Goal: Task Accomplishment & Management: Manage account settings

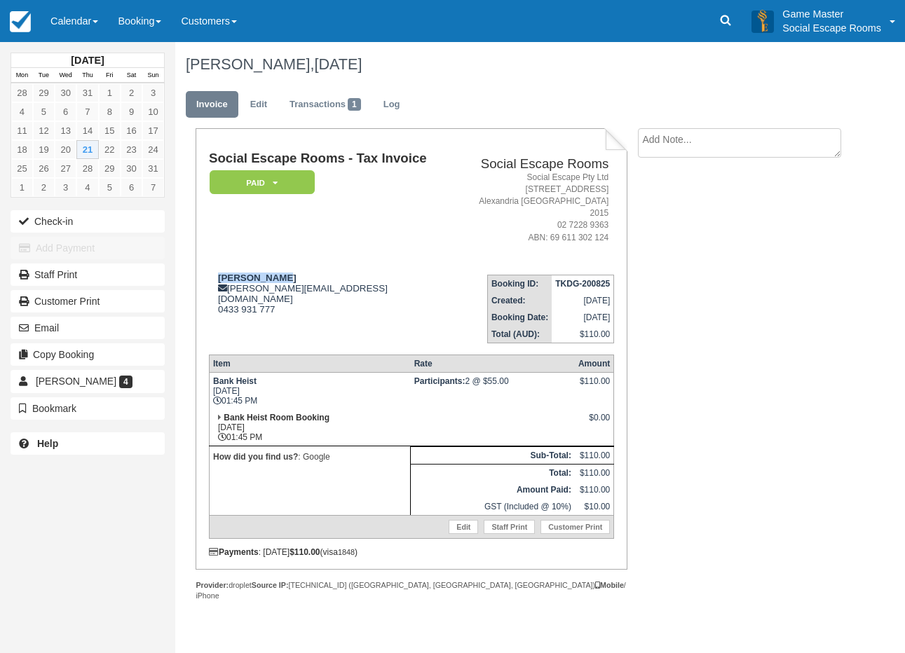
click at [147, 528] on div "August 2025 Mon Tue Wed Thu Fri Sat Sun 28 29 30 31 1 2 3 4 5 6 7 8 9 10 11 12 …" at bounding box center [87, 326] width 175 height 653
click at [393, 280] on div "Andrew Doyle andrew@doyle61.id.au 0433 931 777" at bounding box center [332, 294] width 246 height 42
click at [67, 13] on link "Calendar" at bounding box center [74, 21] width 67 height 42
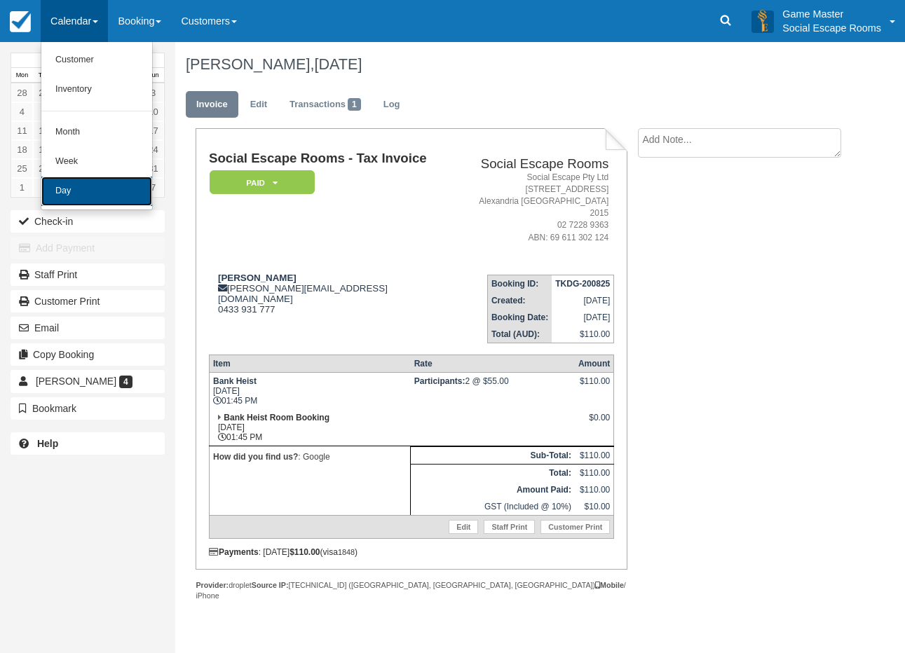
click at [59, 191] on link "Day" at bounding box center [96, 191] width 111 height 29
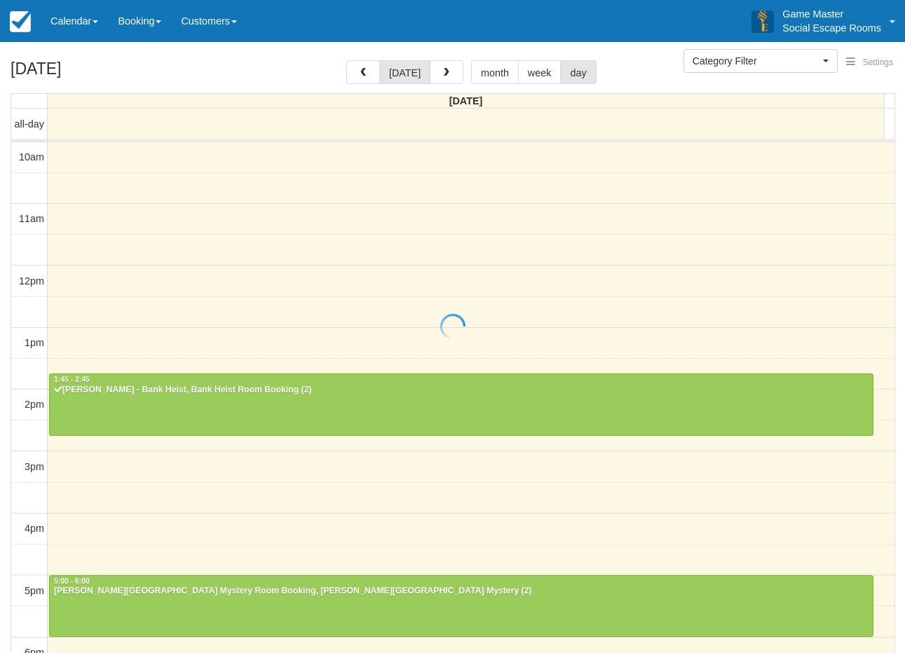
select select
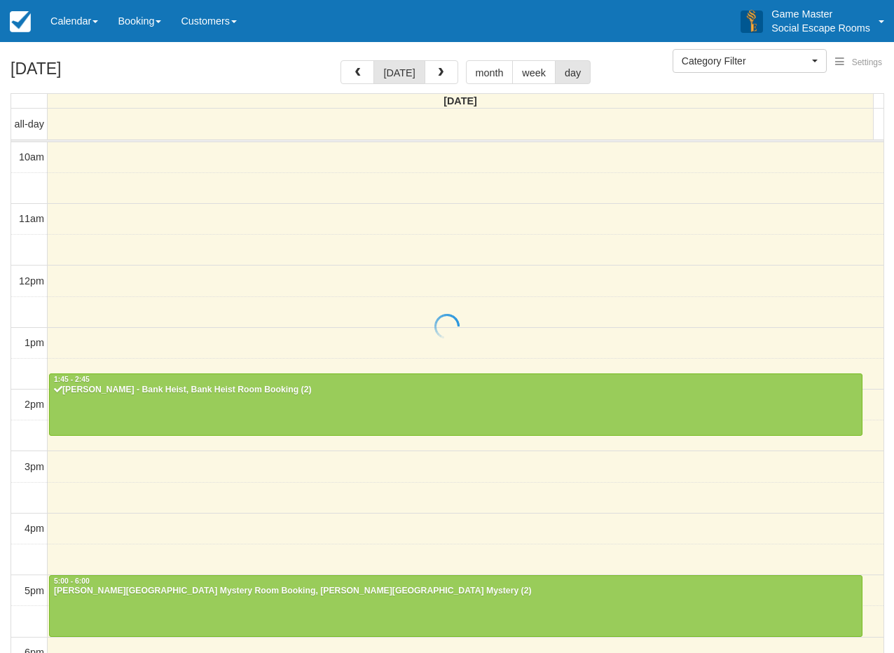
scroll to position [248, 0]
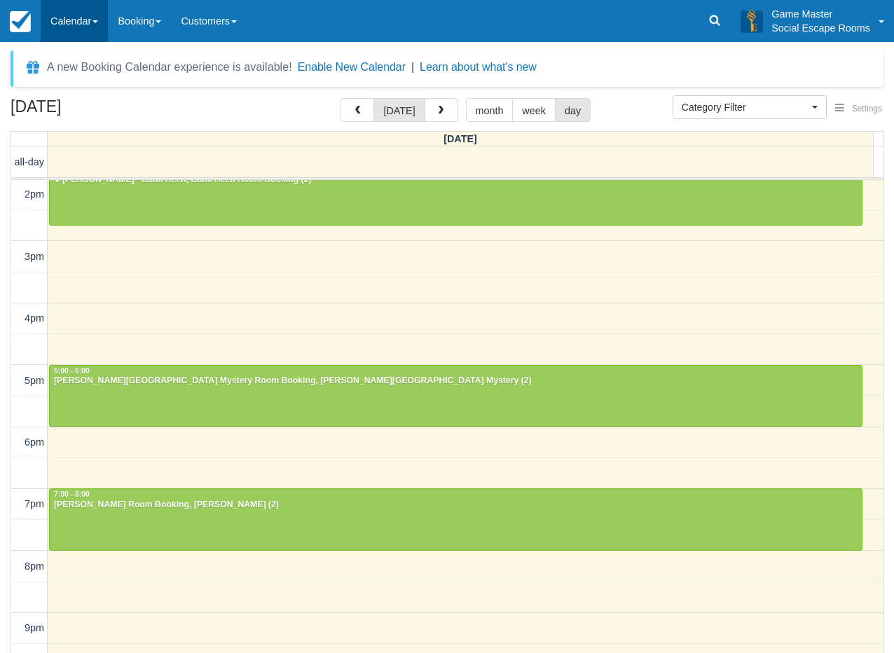
click at [80, 21] on link "Calendar" at bounding box center [74, 21] width 67 height 42
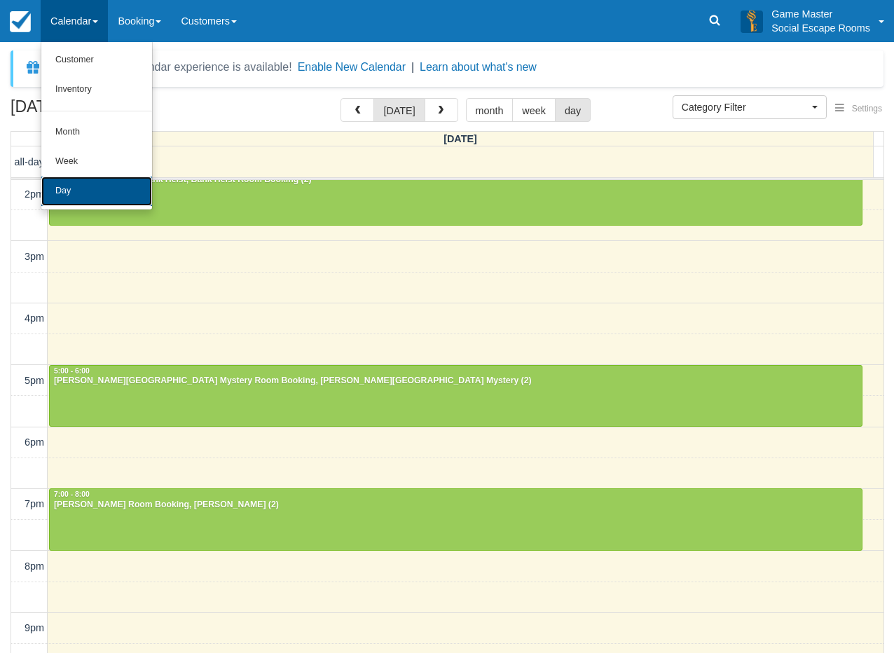
click at [84, 179] on link "Day" at bounding box center [96, 191] width 111 height 29
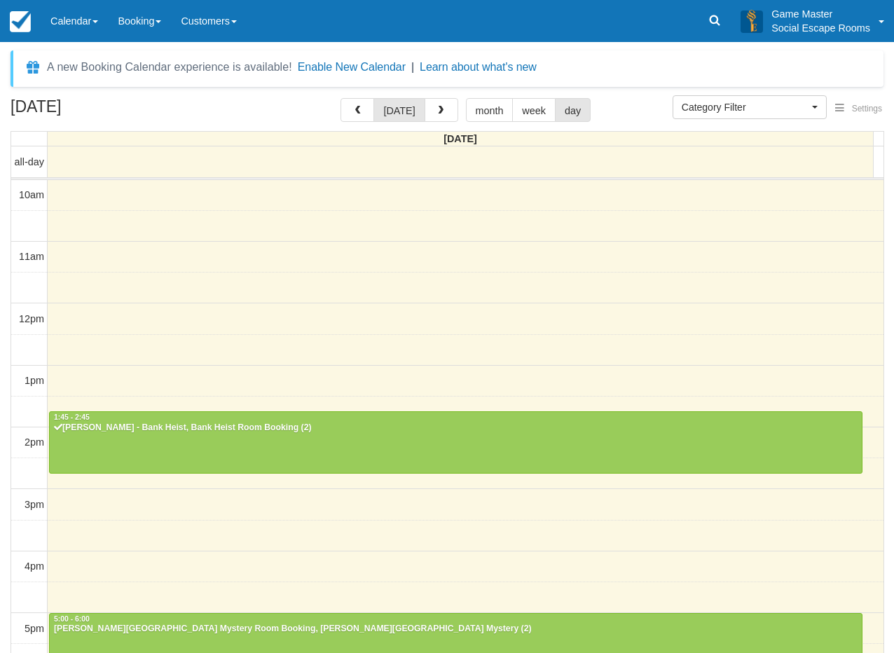
select select
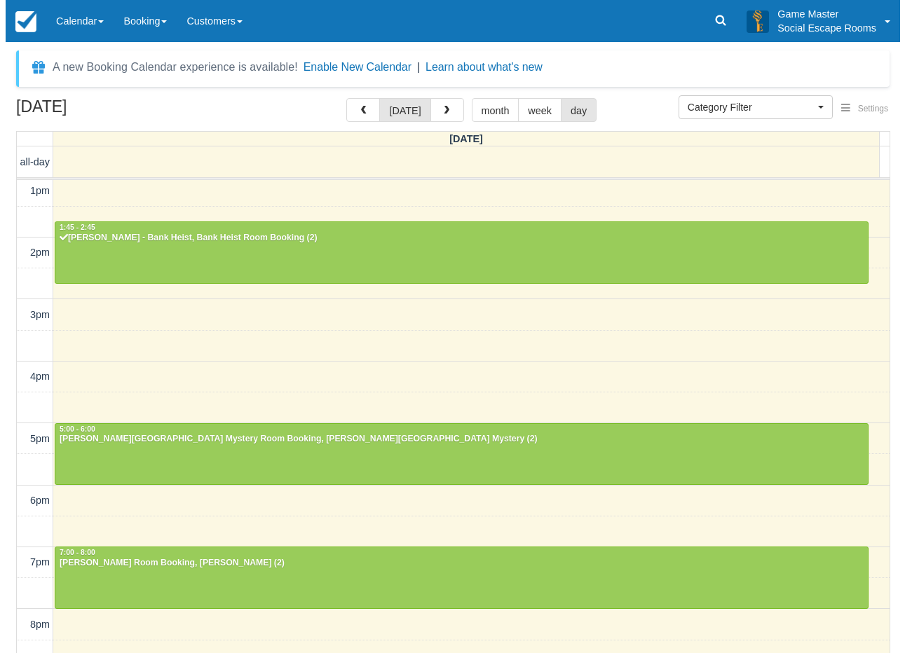
scroll to position [259, 0]
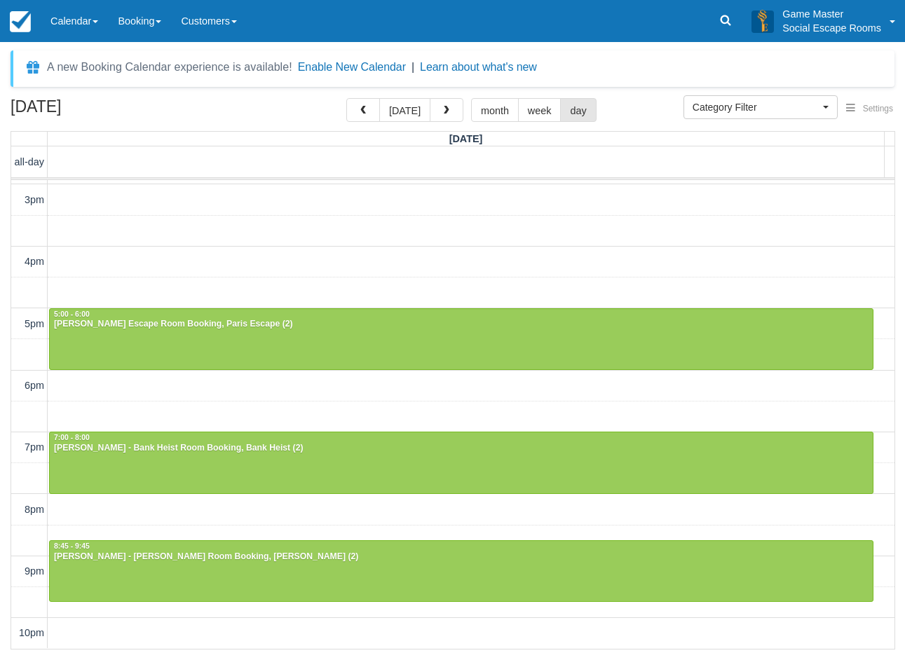
scroll to position [304, 0]
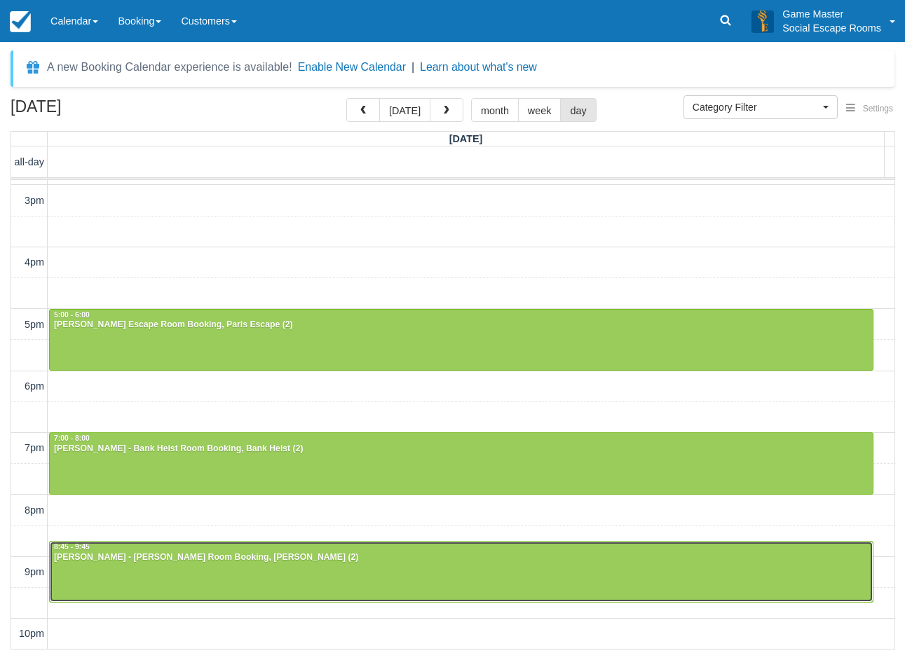
click at [205, 561] on div "Richard Chang - Ransom Room Booking, Ransom (2)" at bounding box center [461, 557] width 816 height 11
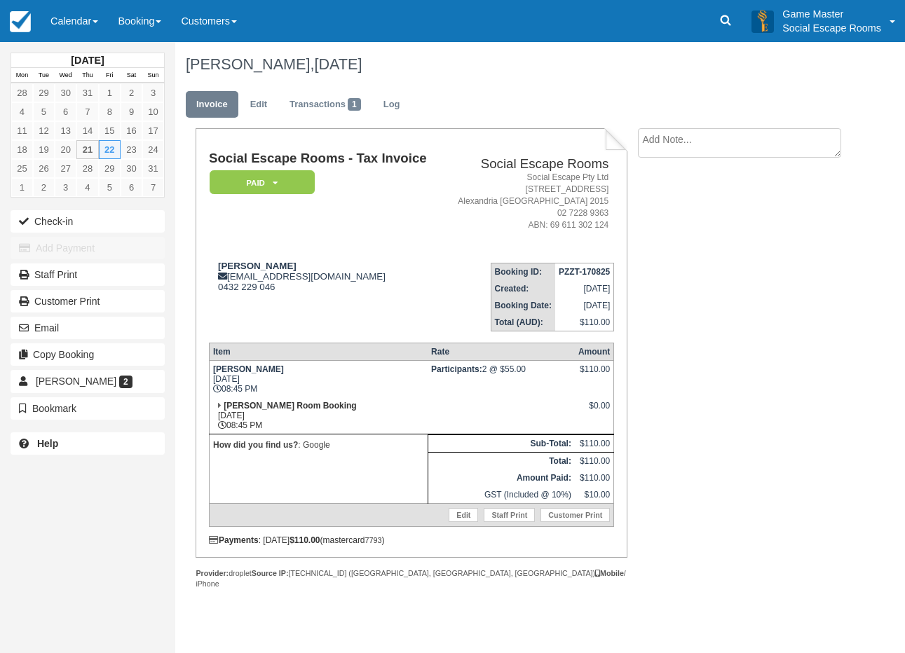
click at [671, 140] on textarea at bounding box center [739, 142] width 203 height 29
paste textarea "Hi, am I able to change my booking to the following Friday? I accidentally doub…"
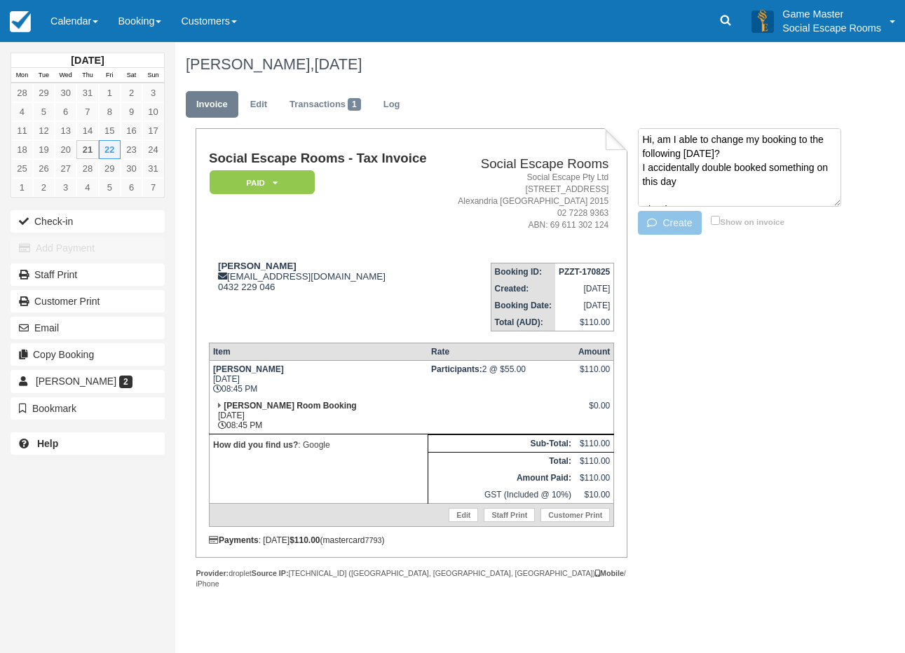
scroll to position [24, 0]
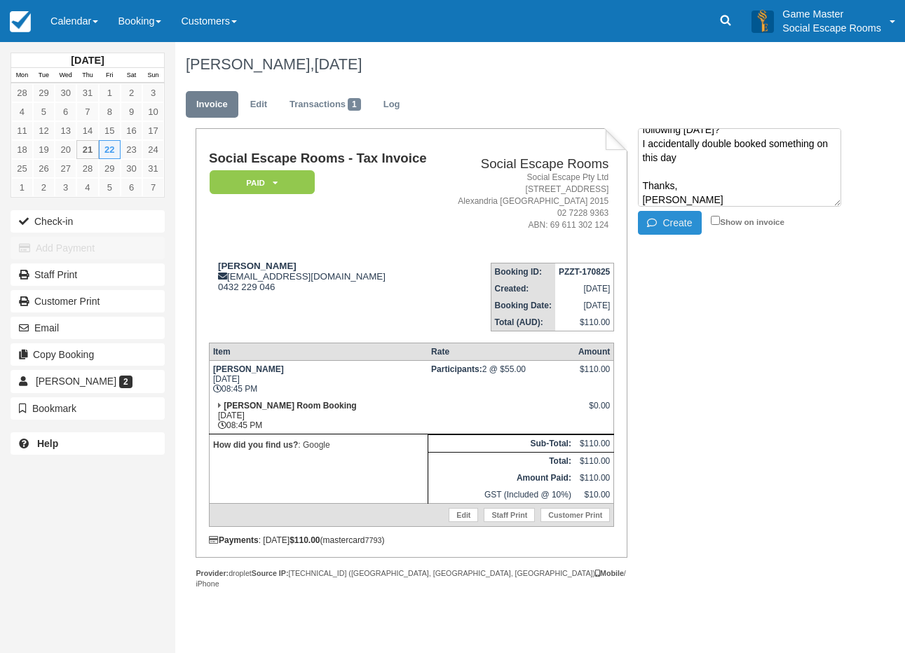
type textarea "Hi, am I able to change my booking to the following Friday? I accidentally doub…"
click at [663, 221] on button "Create" at bounding box center [669, 223] width 63 height 24
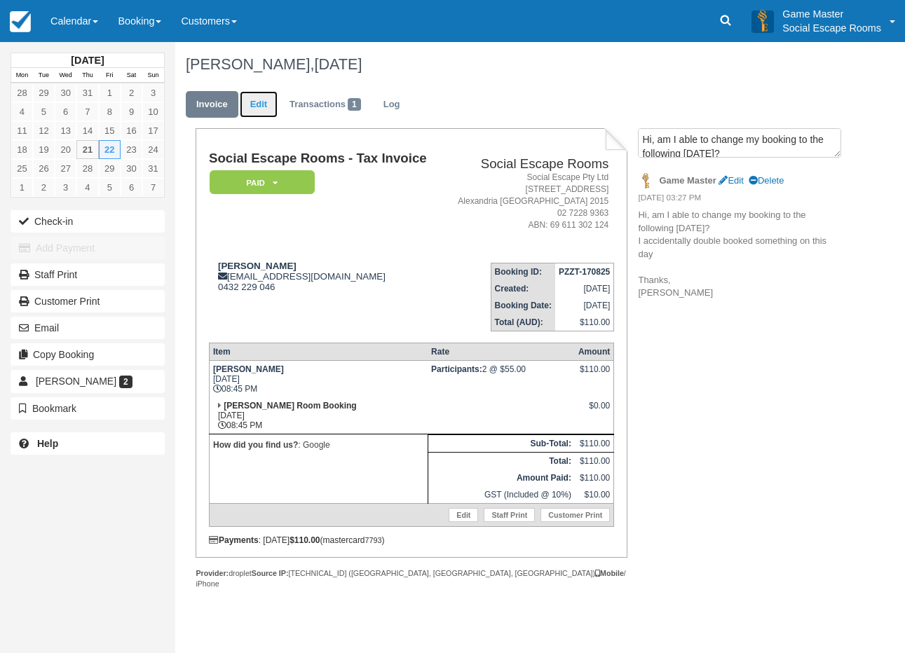
click at [257, 101] on link "Edit" at bounding box center [259, 104] width 38 height 27
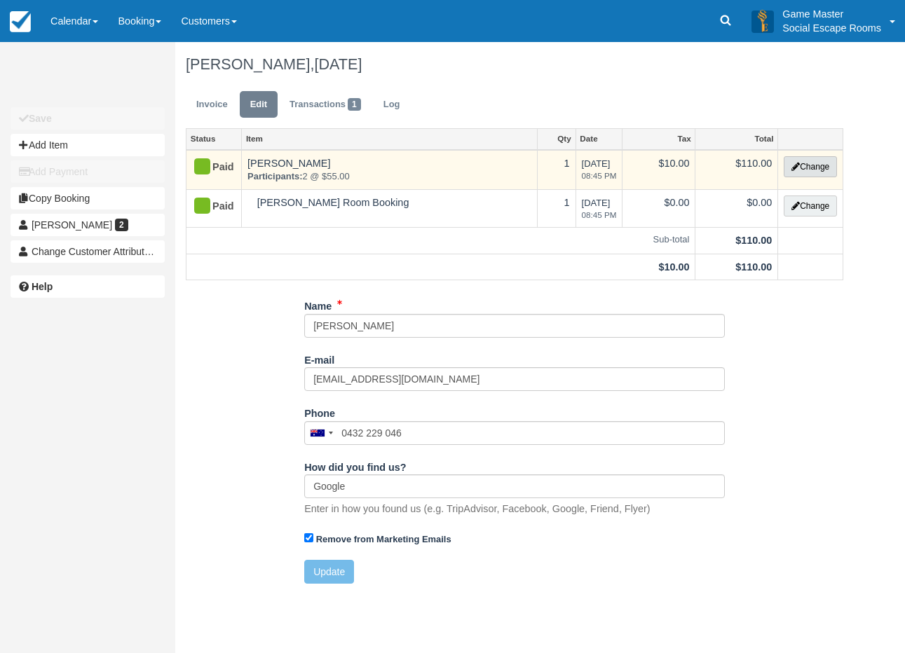
click at [810, 161] on button "Change" at bounding box center [810, 166] width 53 height 21
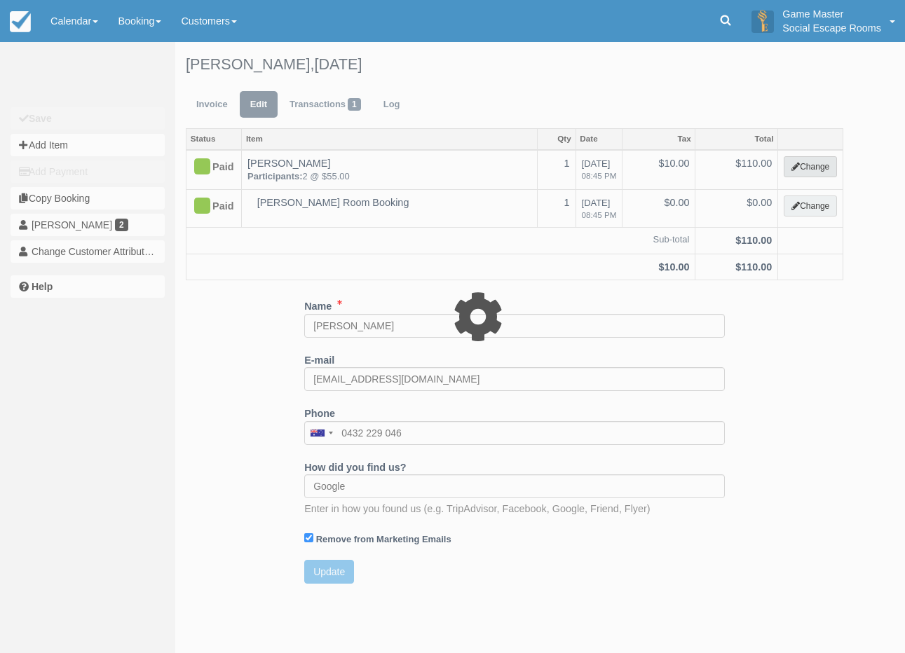
select select "2"
type input "110.00"
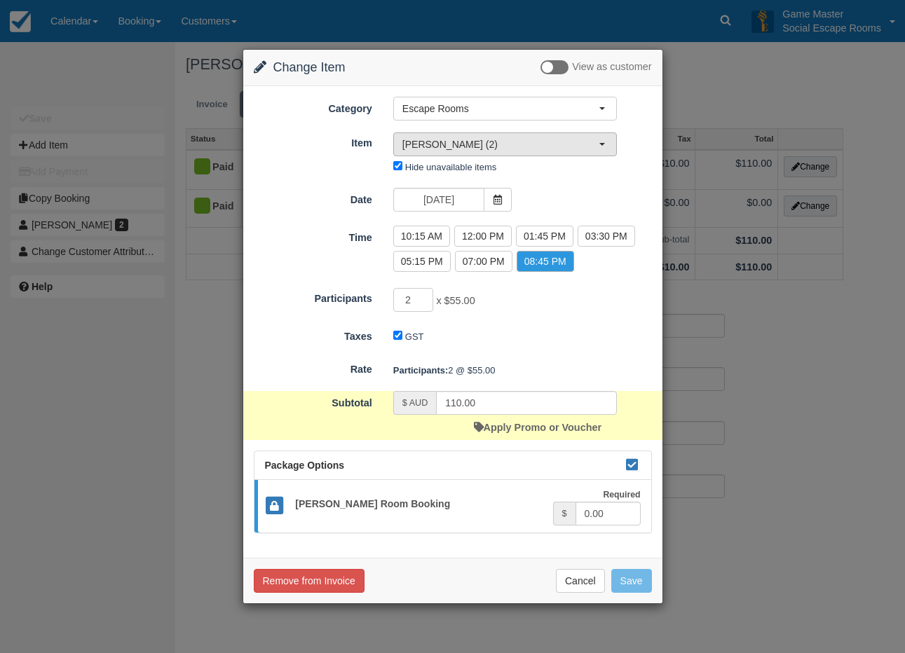
click at [602, 145] on span "button" at bounding box center [602, 144] width 6 height 3
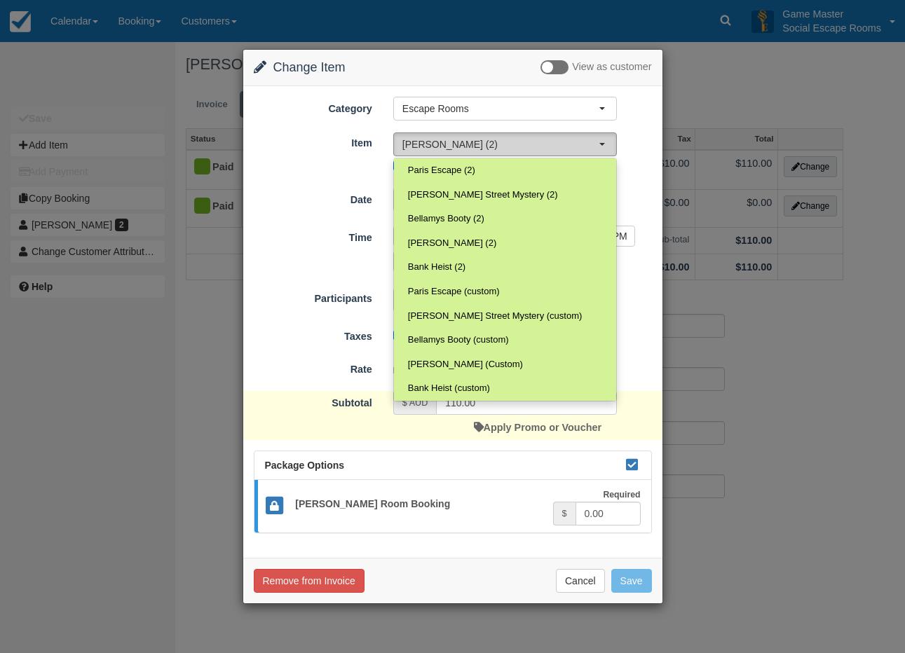
click at [602, 145] on span "button" at bounding box center [602, 144] width 6 height 3
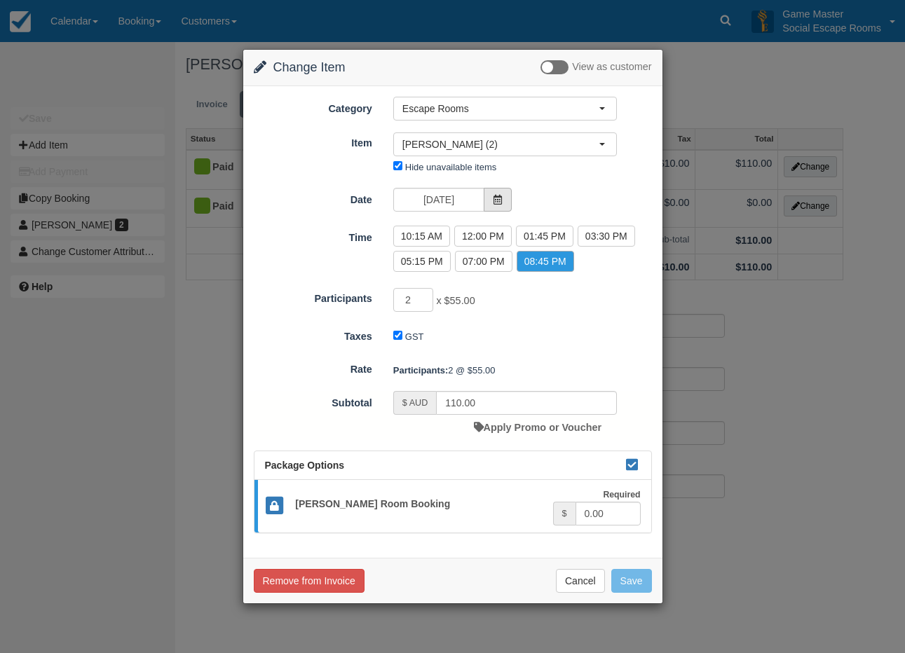
click at [497, 203] on icon at bounding box center [498, 200] width 10 height 10
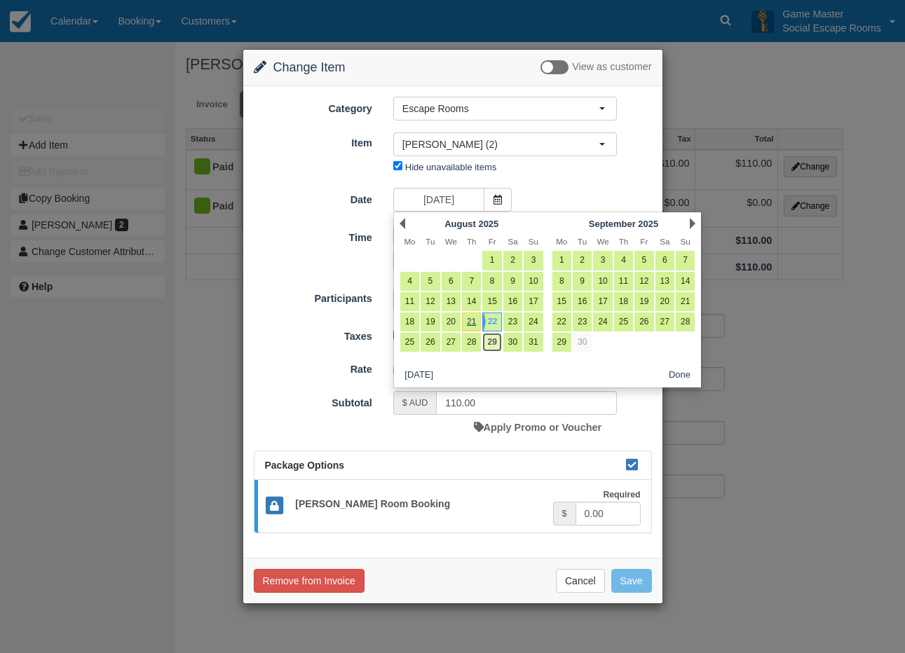
click at [495, 336] on link "29" at bounding box center [491, 342] width 19 height 19
type input "29/08/2025"
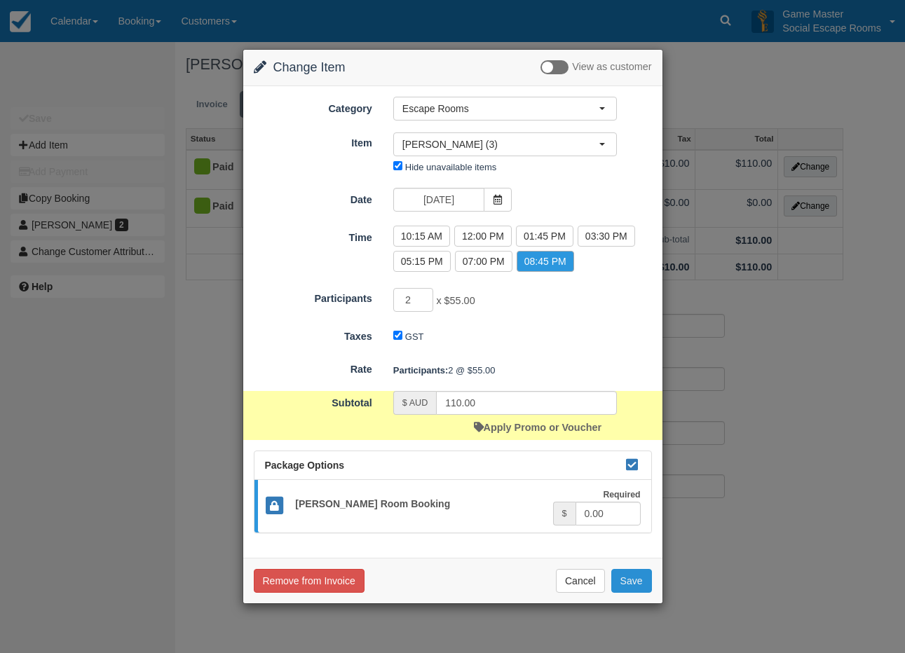
click at [632, 582] on button "Save" at bounding box center [631, 581] width 41 height 24
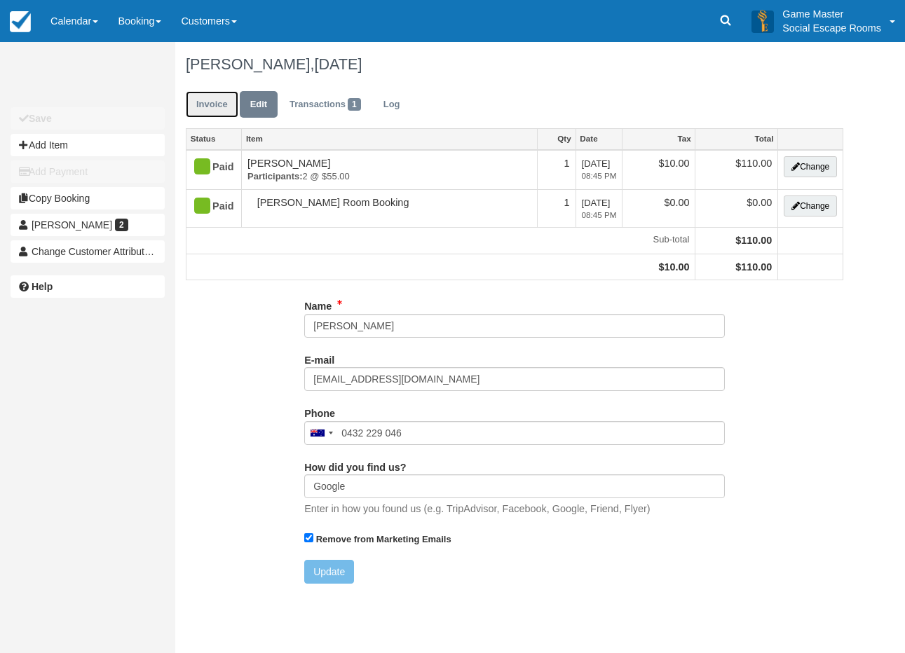
click at [219, 102] on link "Invoice" at bounding box center [212, 104] width 53 height 27
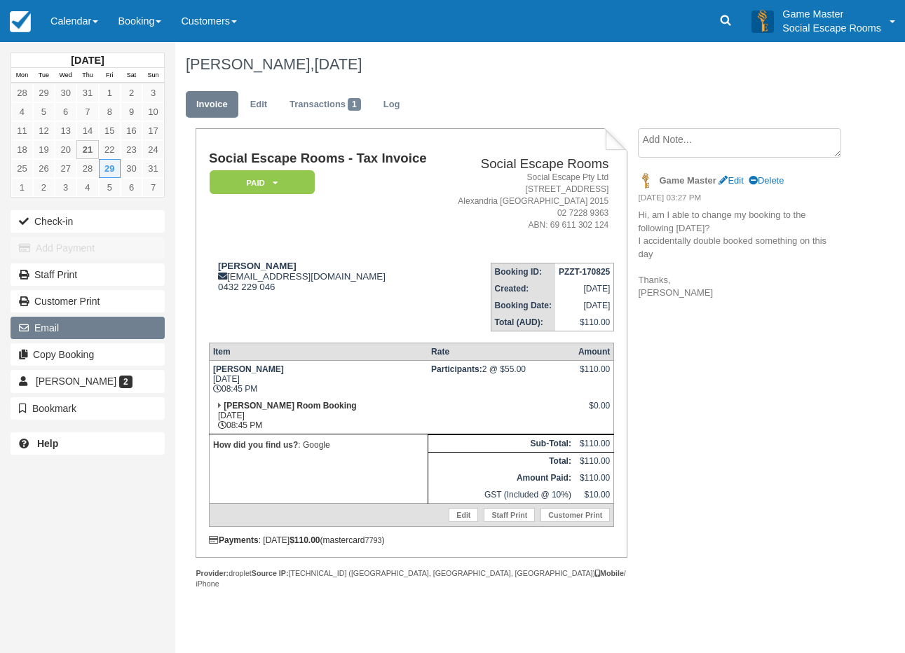
click at [86, 323] on button "Email" at bounding box center [88, 328] width 154 height 22
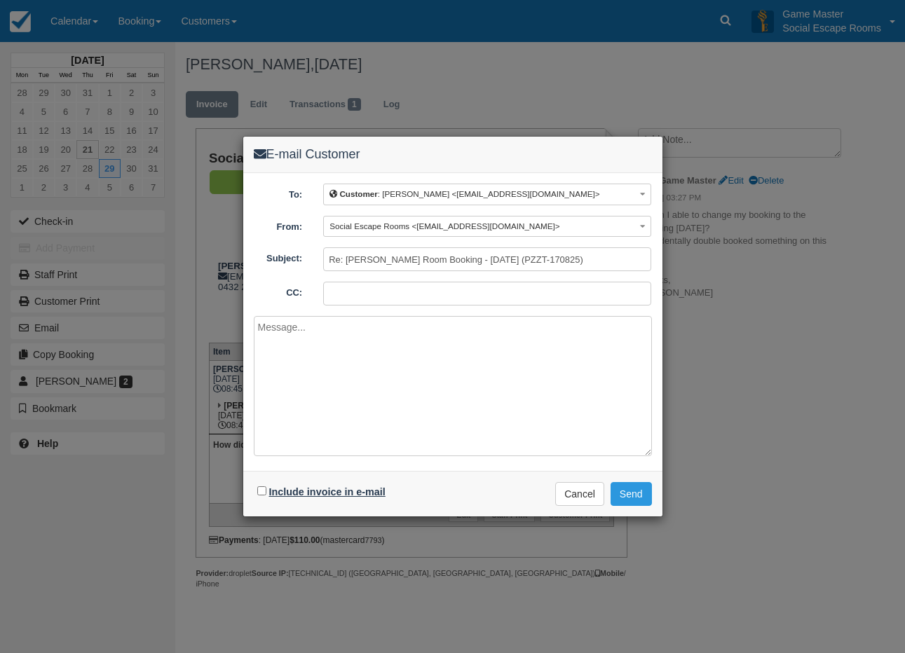
click at [315, 489] on label "Include invoice in e-mail" at bounding box center [327, 491] width 116 height 11
click at [266, 489] on input "Include invoice in e-mail" at bounding box center [261, 490] width 9 height 9
checkbox input "true"
click at [348, 397] on textarea at bounding box center [453, 386] width 398 height 140
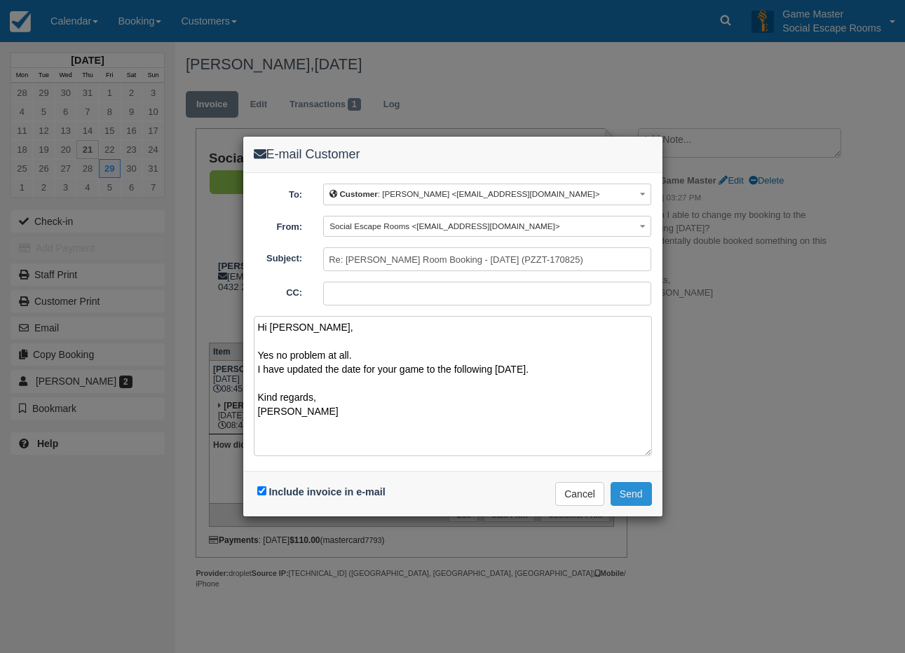
type textarea "Hi Richard, Yes no problem at all. I have updated the date for your game to the…"
click at [639, 492] on button "Send" at bounding box center [630, 494] width 41 height 24
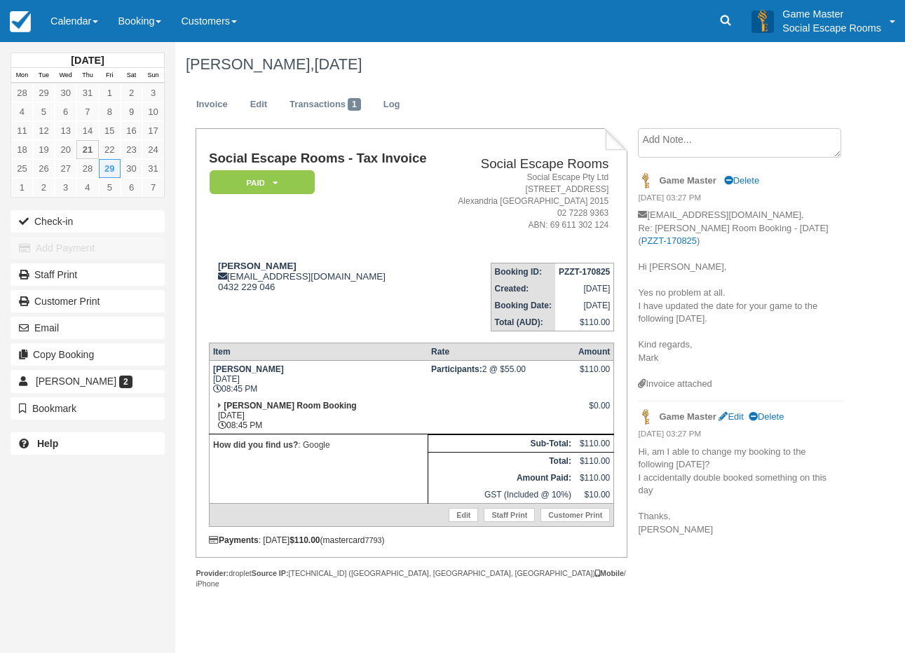
click at [294, 335] on div "Social Escape Rooms - Tax Invoice Paid   Pending Reserved Deposit Blocked for C…" at bounding box center [411, 347] width 405 height 393
click at [126, 375] on link "Richard Chang 2" at bounding box center [88, 381] width 154 height 22
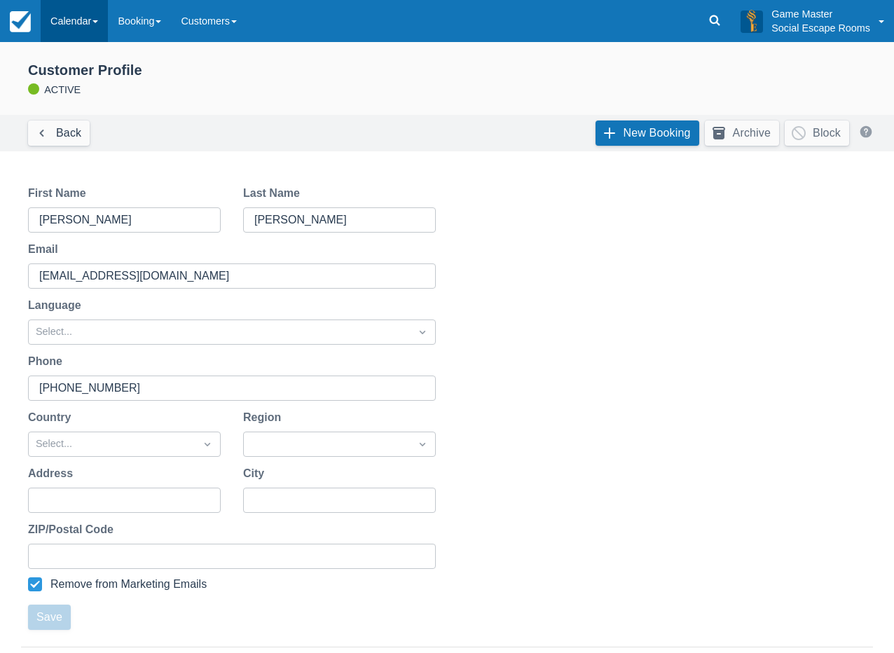
click at [69, 14] on link "Calendar" at bounding box center [74, 21] width 67 height 42
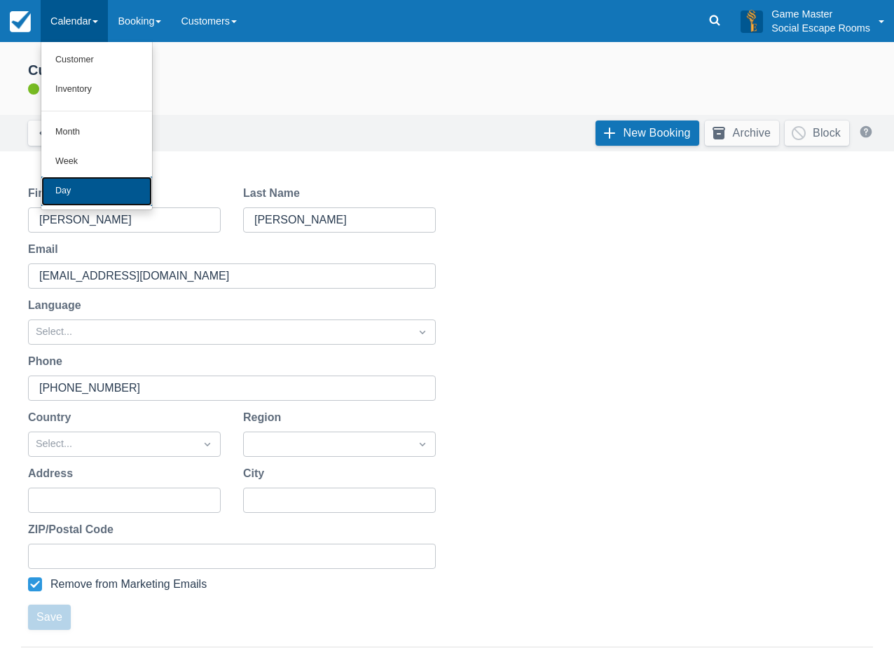
click at [73, 184] on link "Day" at bounding box center [96, 191] width 111 height 29
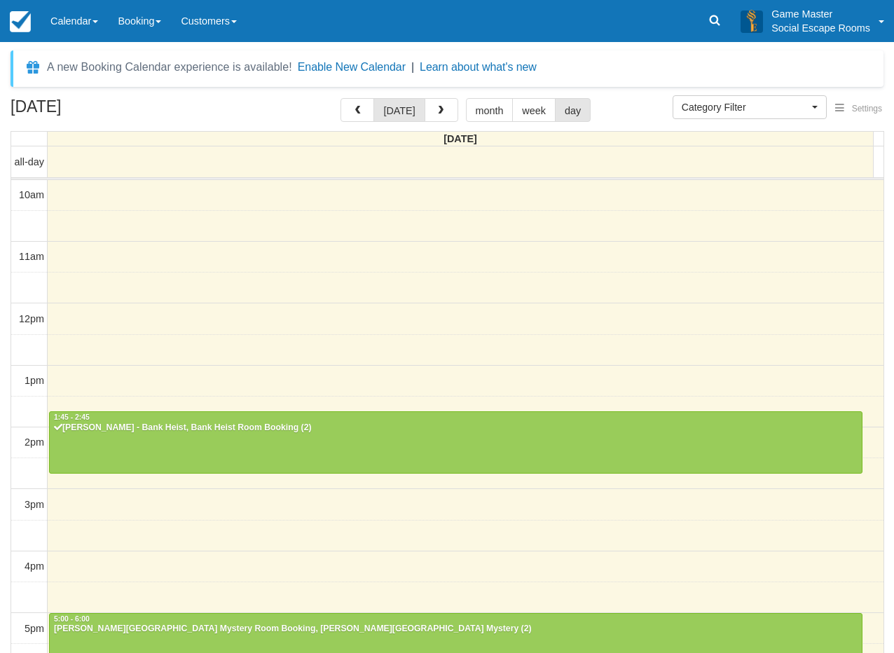
select select
